Goal: Information Seeking & Learning: Compare options

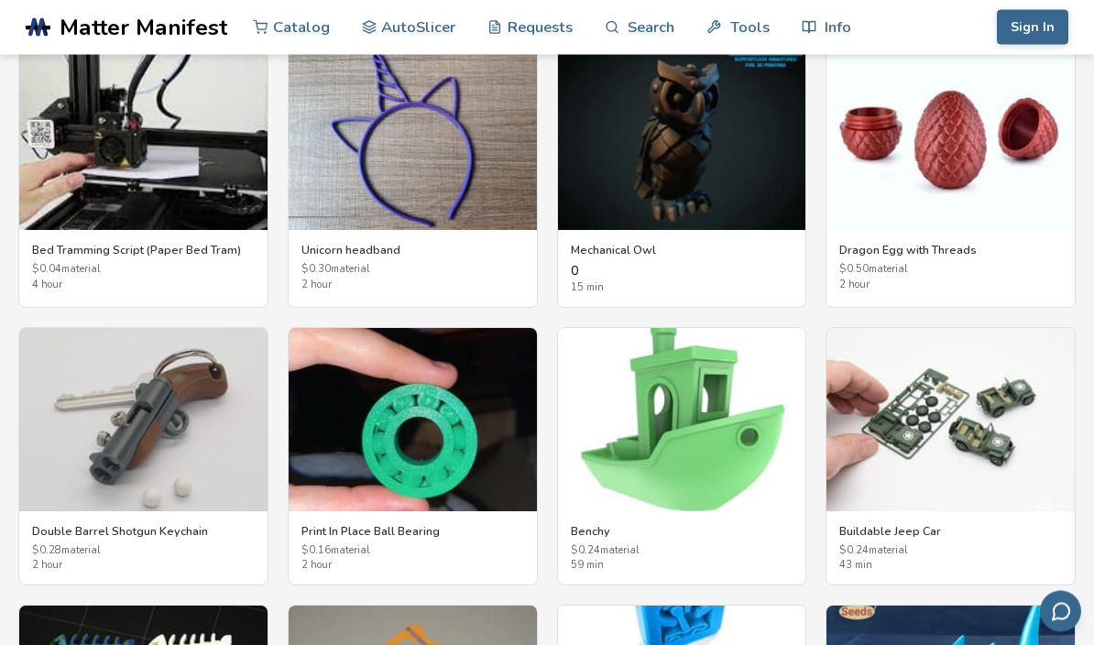
scroll to position [3089, 0]
click at [219, 432] on img at bounding box center [143, 419] width 248 height 183
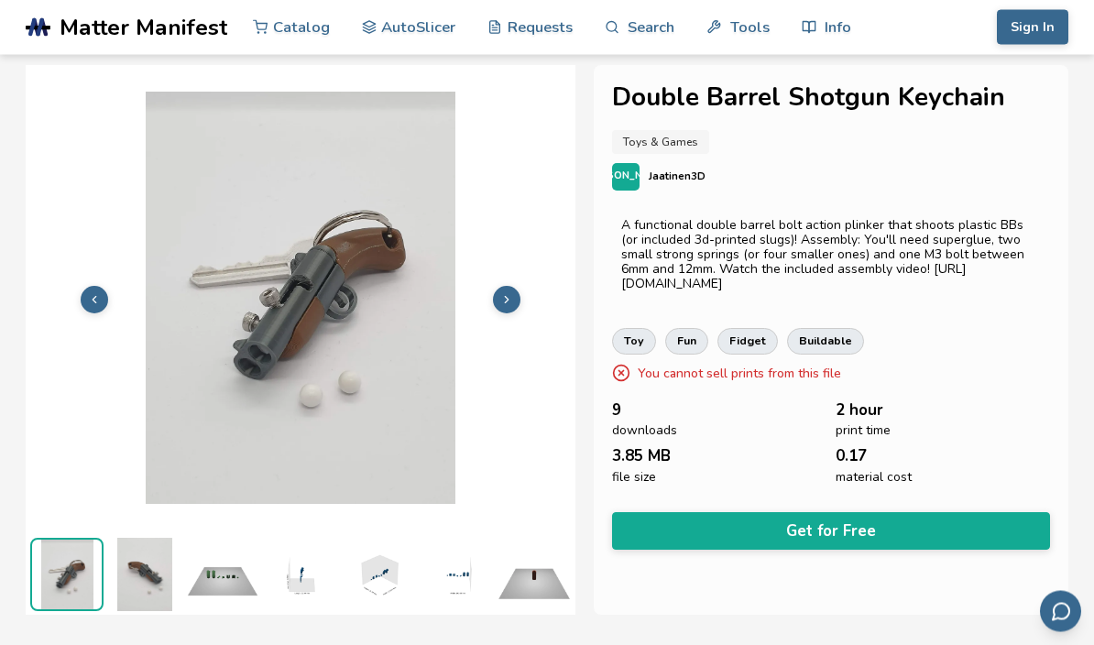
scroll to position [3, 0]
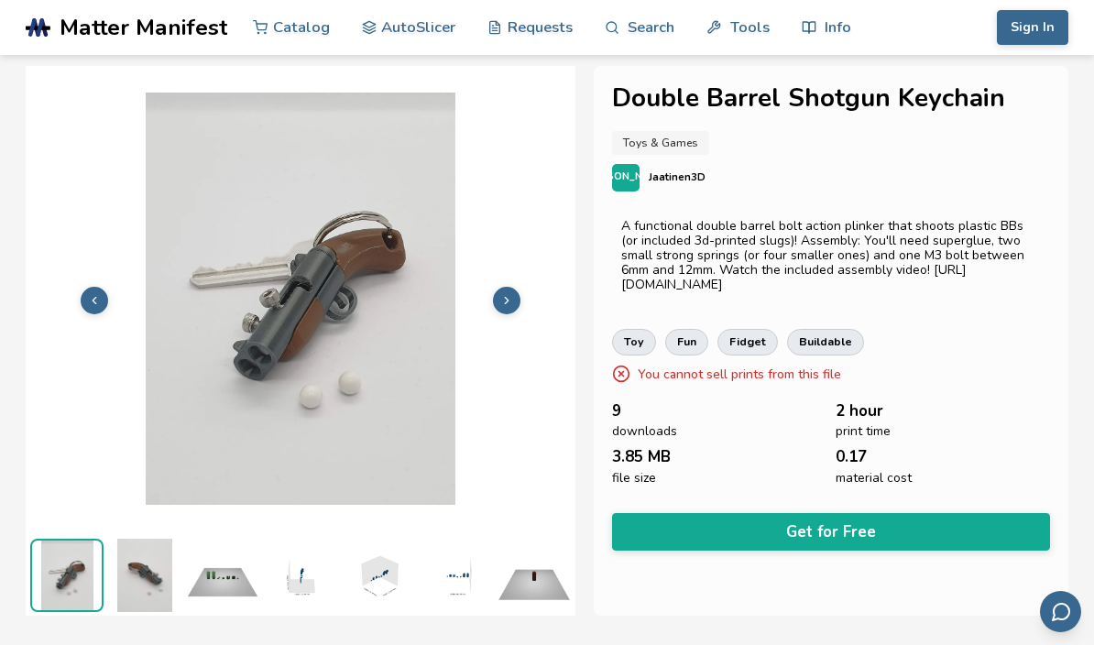
click at [503, 294] on icon at bounding box center [506, 300] width 13 height 13
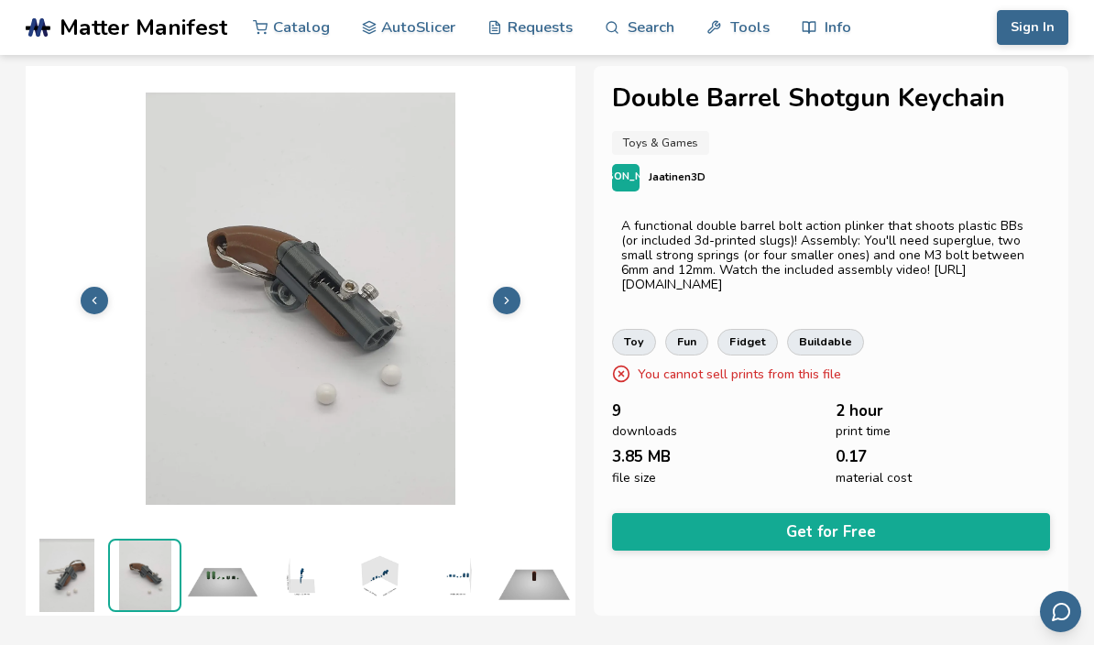
click at [509, 298] on icon at bounding box center [506, 300] width 13 height 13
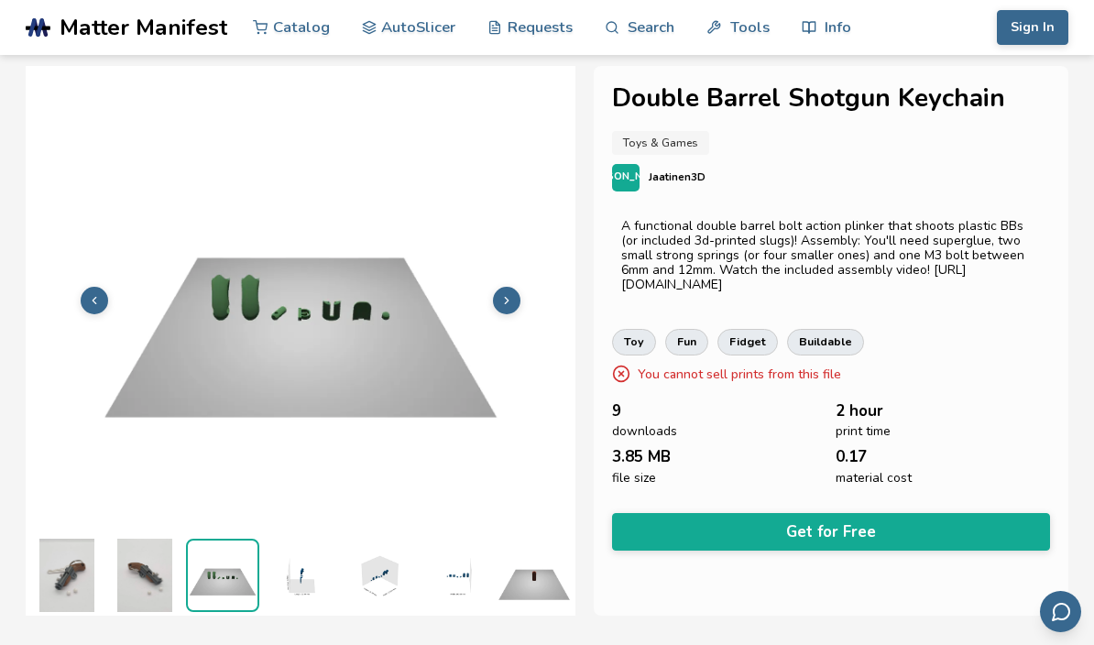
click at [517, 290] on button at bounding box center [506, 300] width 27 height 27
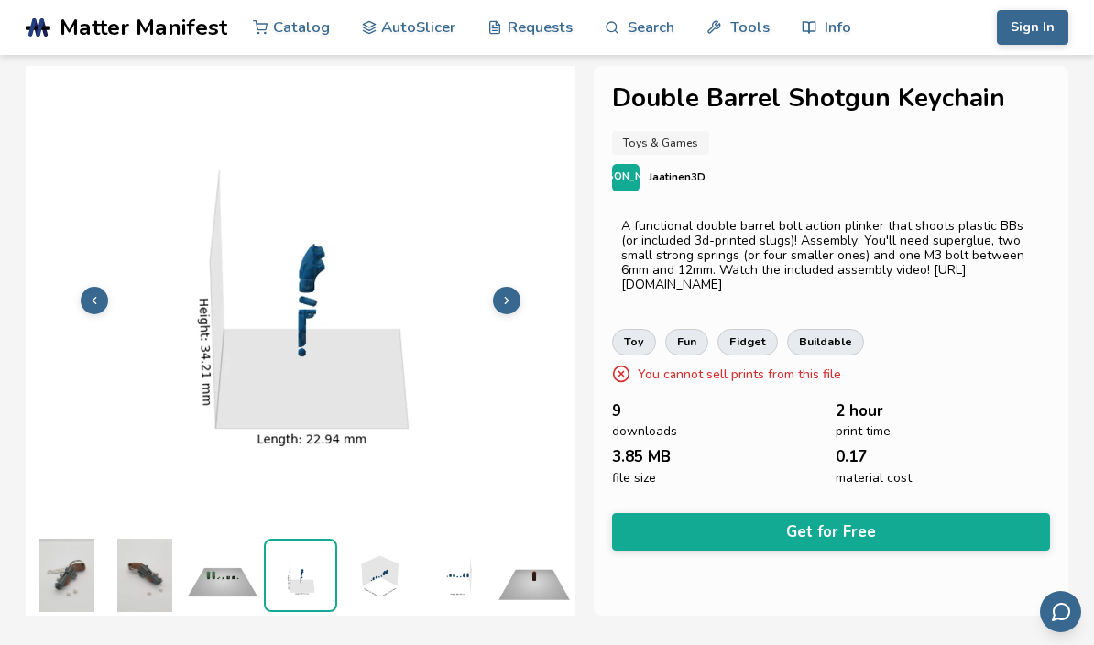
click at [525, 293] on img at bounding box center [301, 299] width 550 height 412
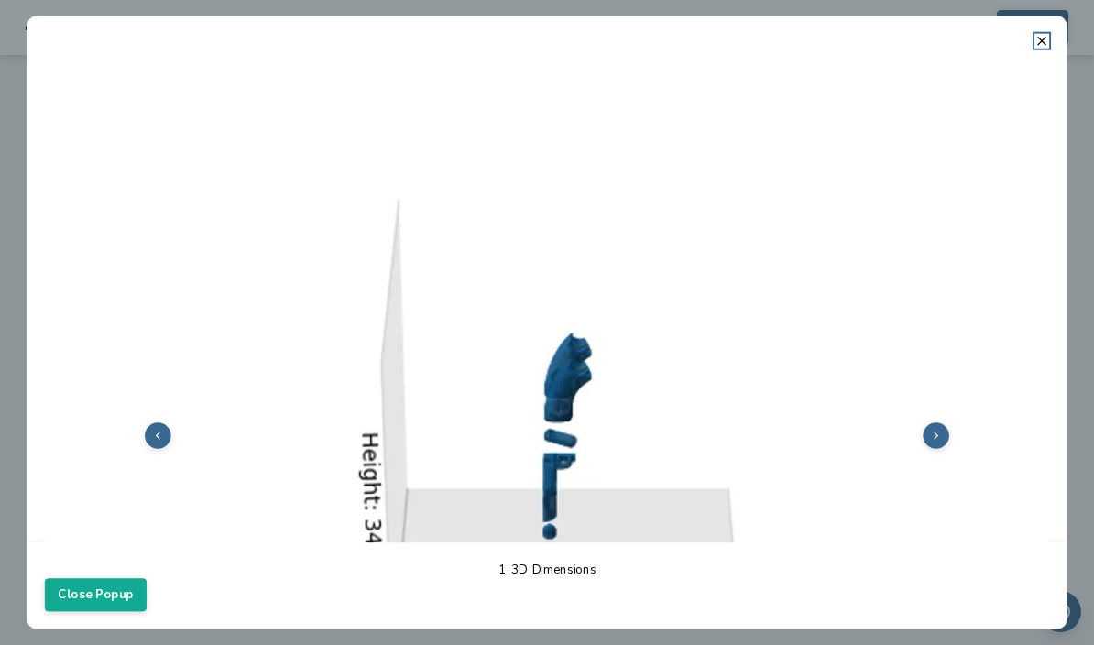
click at [1040, 47] on icon at bounding box center [1041, 41] width 15 height 15
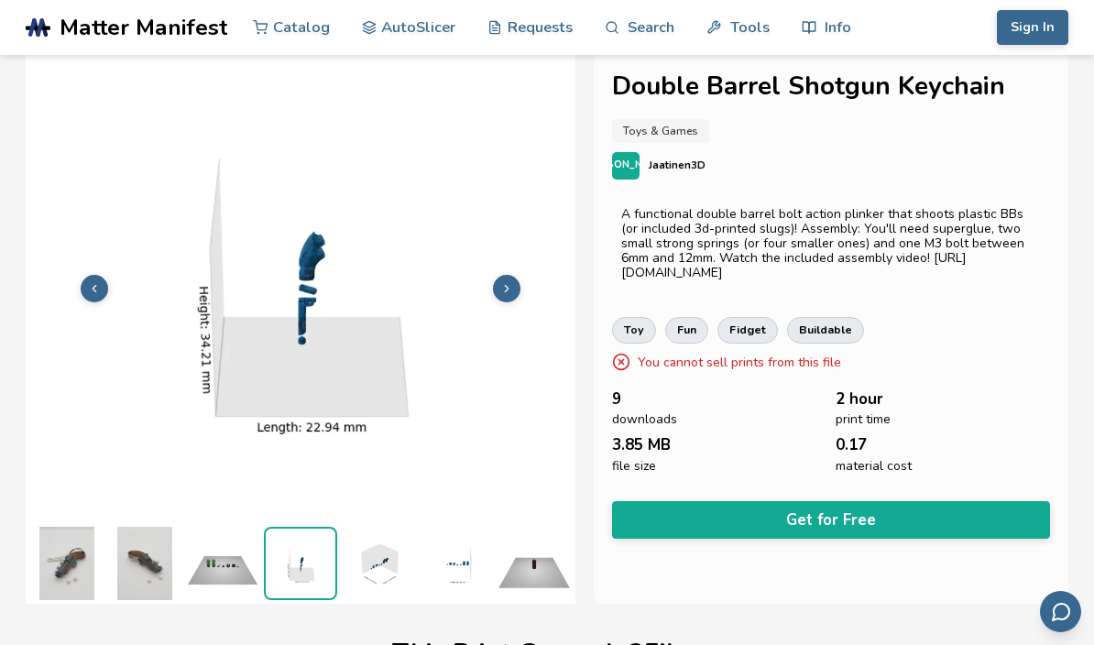
scroll to position [0, 0]
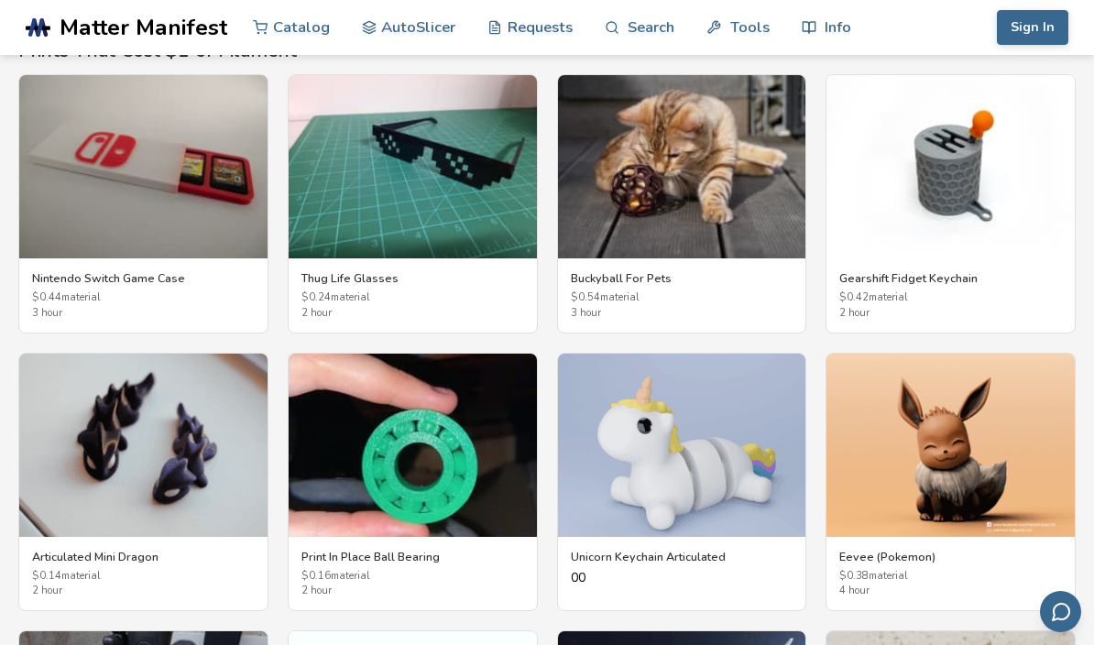
scroll to position [3058, 0]
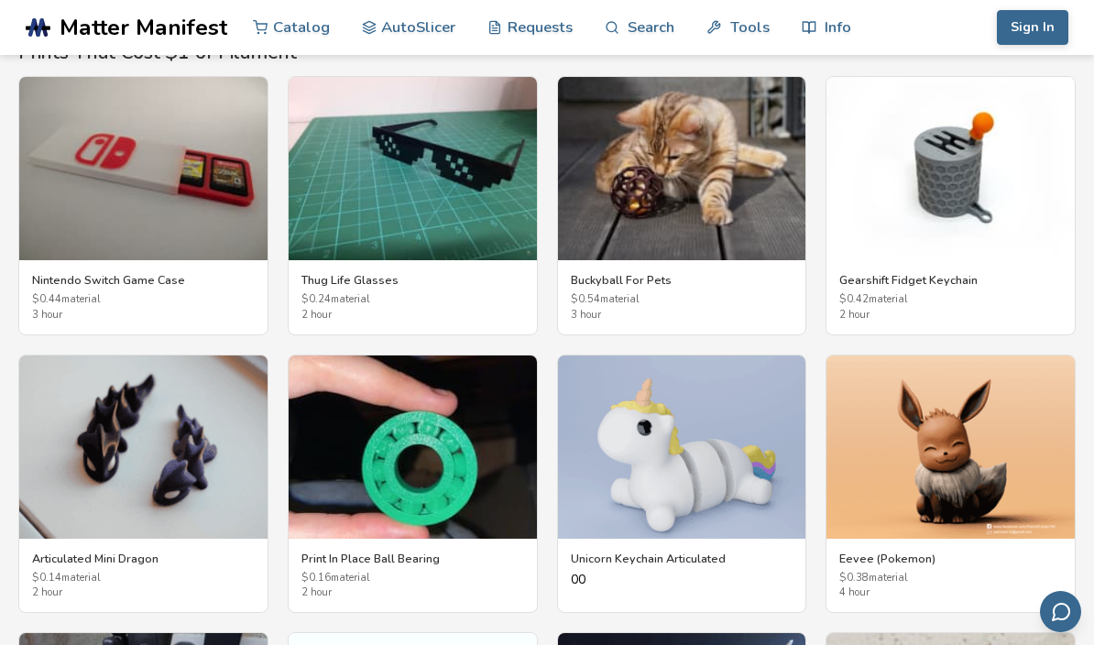
click at [472, 171] on img at bounding box center [413, 168] width 248 height 183
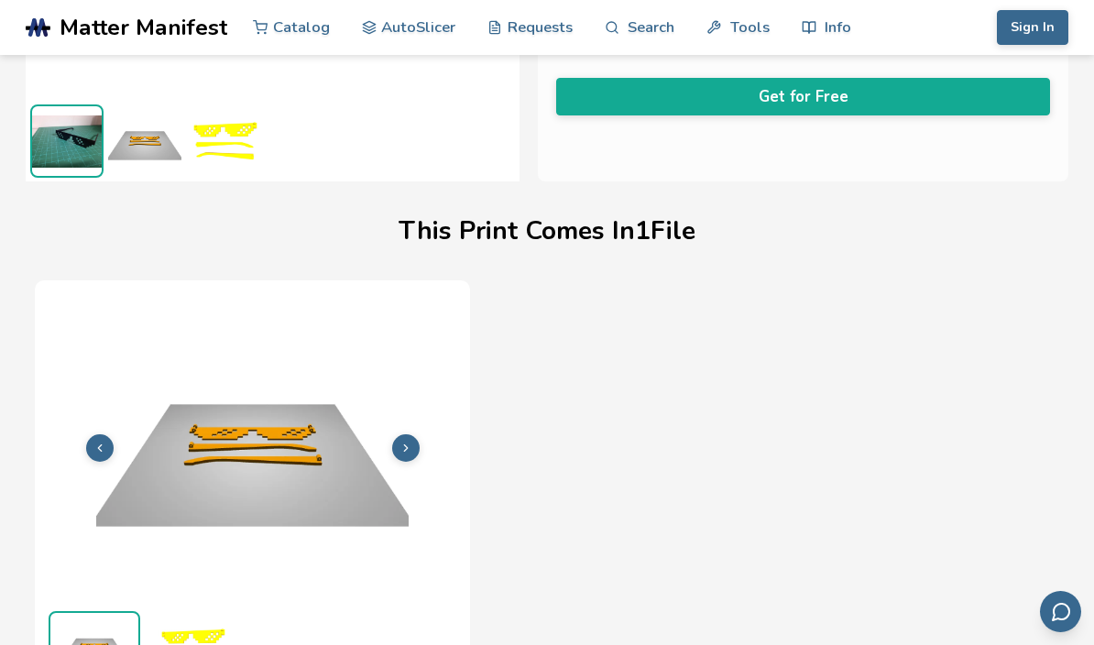
scroll to position [436, 0]
